Goal: Navigation & Orientation: Find specific page/section

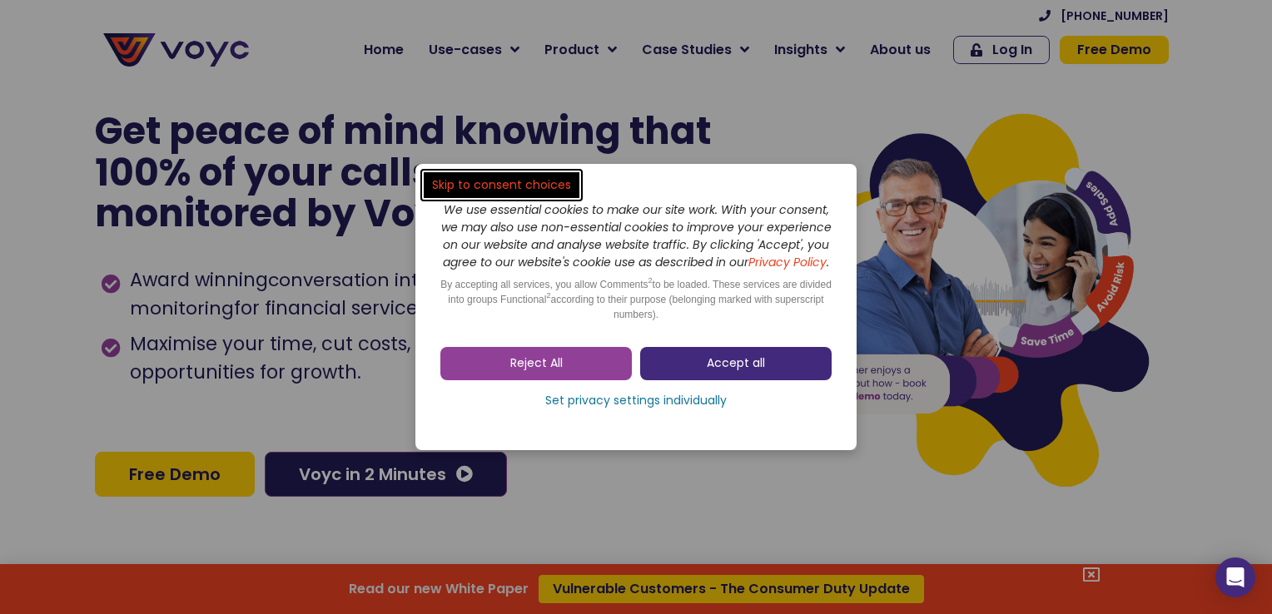
click at [732, 370] on span "Accept all" at bounding box center [736, 363] width 58 height 17
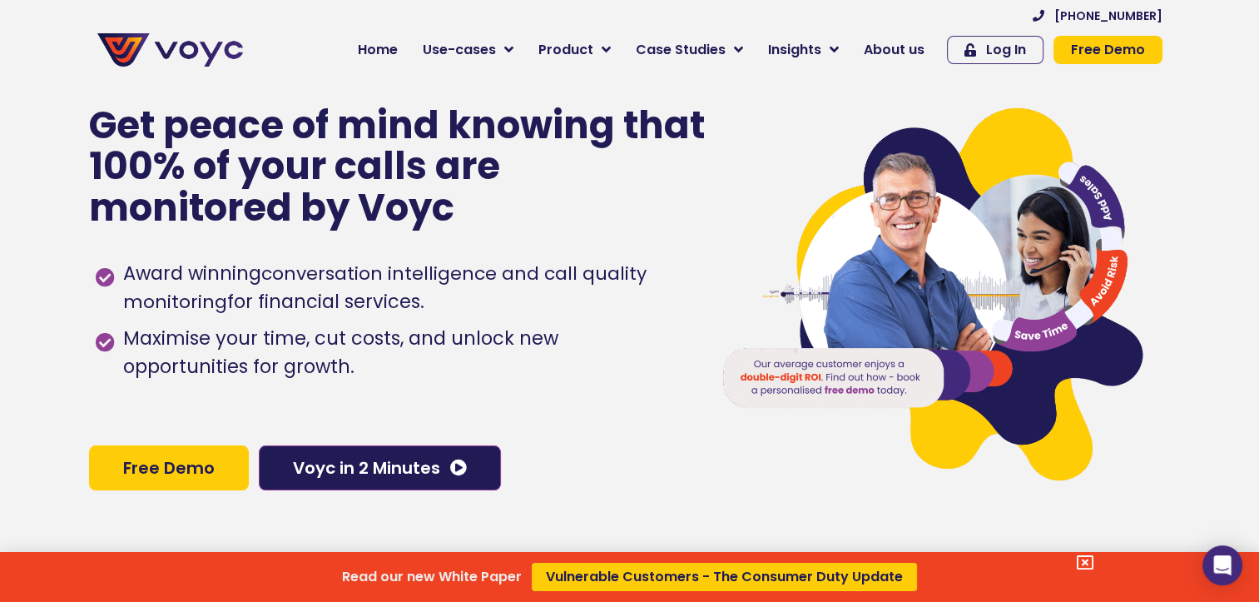
click at [894, 51] on div "Read our new White Paper Vulnerable Customers - The Consumer Duty Update" at bounding box center [629, 301] width 1259 height 602
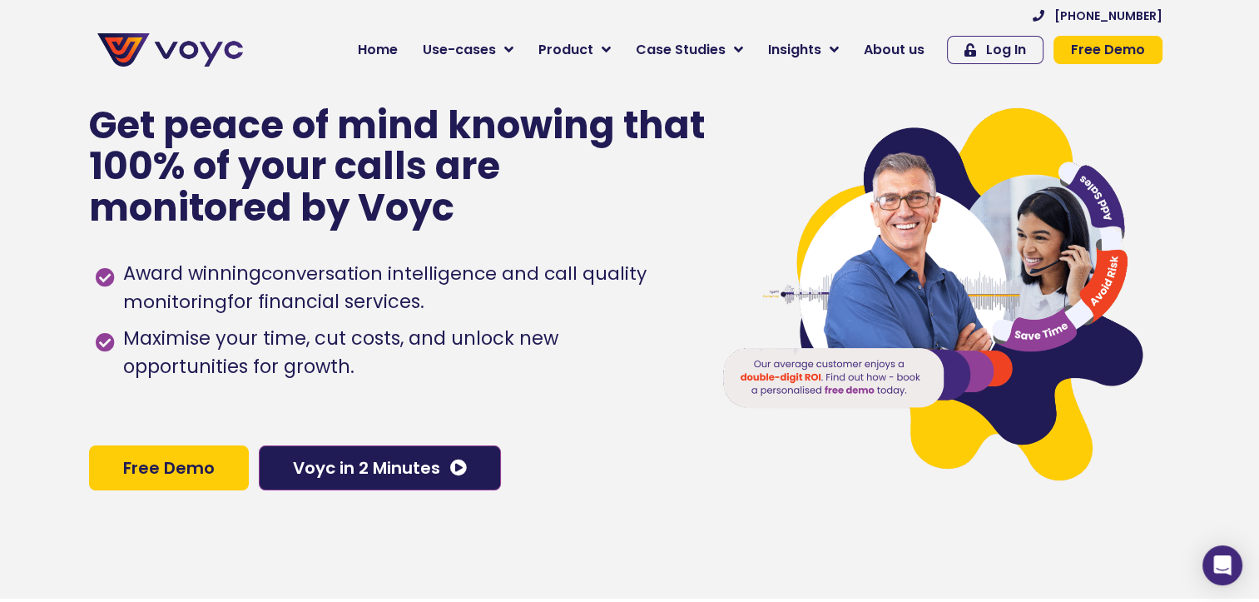
click at [894, 51] on span "About us" at bounding box center [894, 50] width 61 height 20
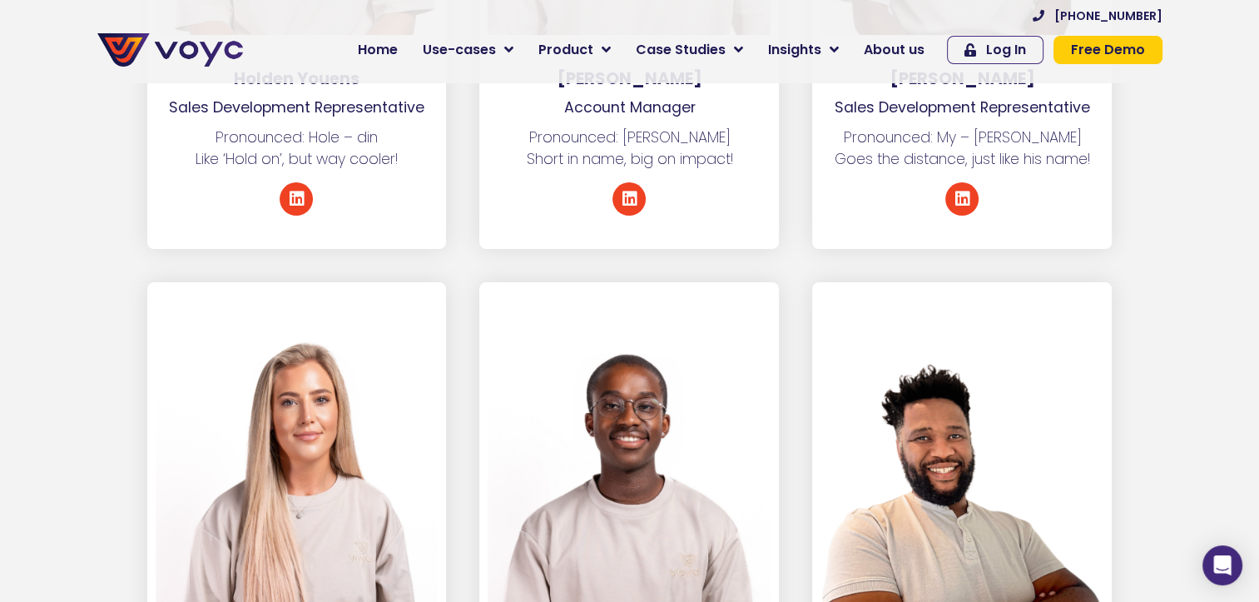
scroll to position [6424, 0]
